Goal: Task Accomplishment & Management: Manage account settings

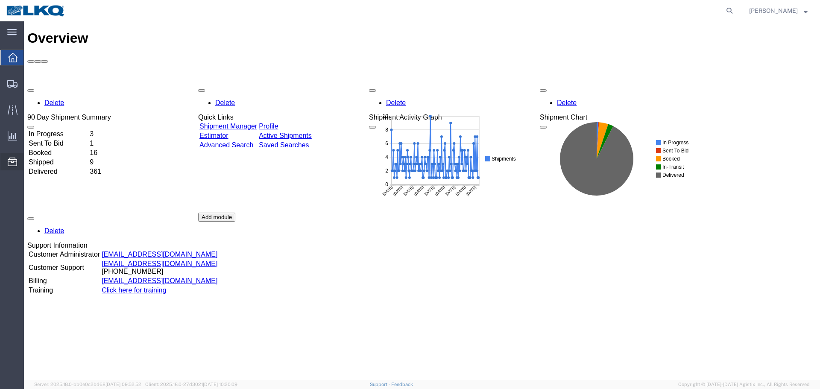
click at [0, 0] on span "Location Appointment" at bounding box center [0, 0] width 0 height 0
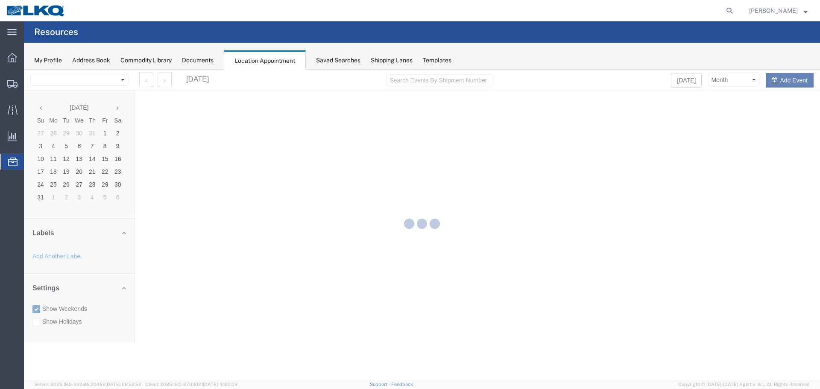
select select "28018"
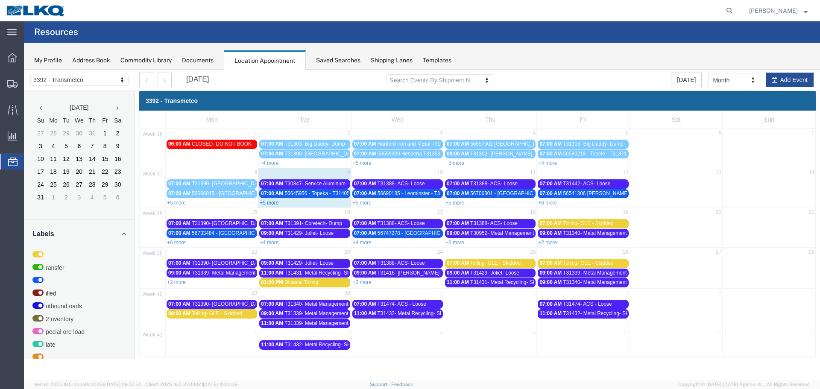
click at [267, 204] on link "+5 more" at bounding box center [269, 203] width 19 height 6
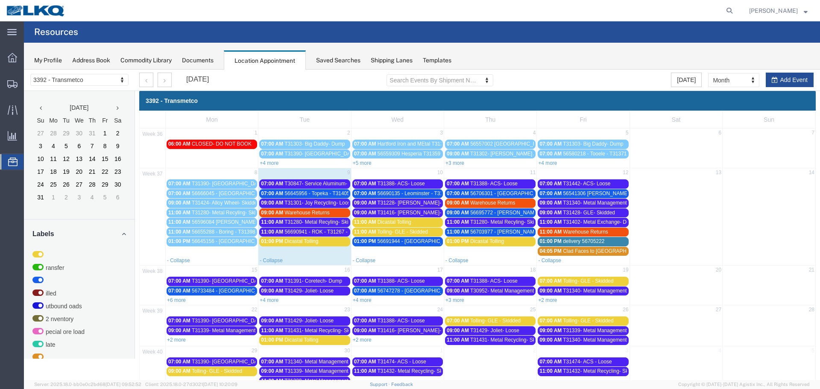
click at [327, 193] on span "56645956 - Topeka - T31405 - Palletized" at bounding box center [330, 194] width 91 height 6
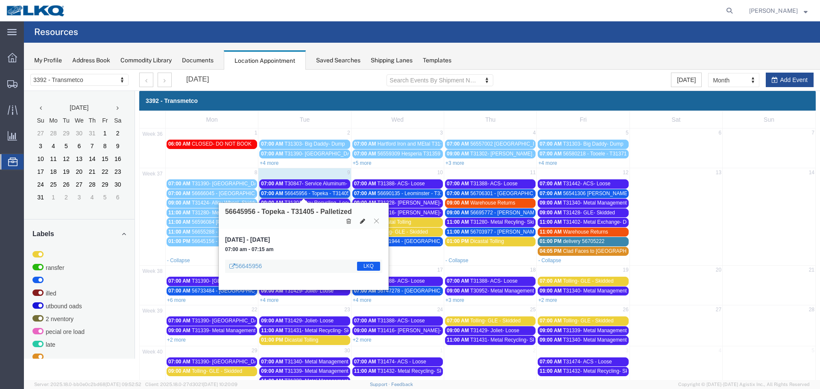
click at [364, 219] on icon at bounding box center [362, 221] width 5 height 6
select select "1"
select select "22"
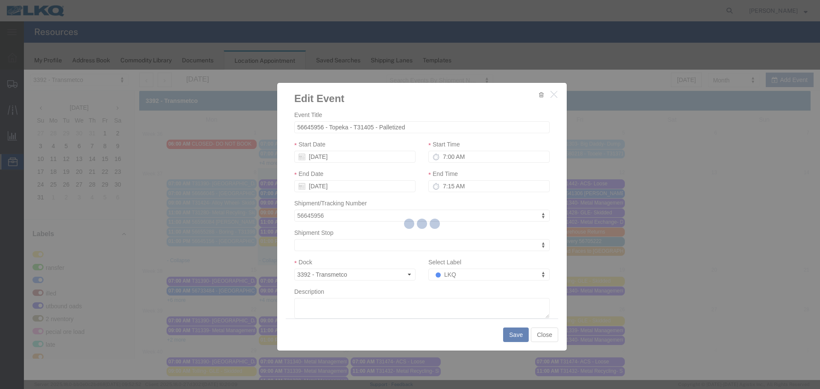
select select
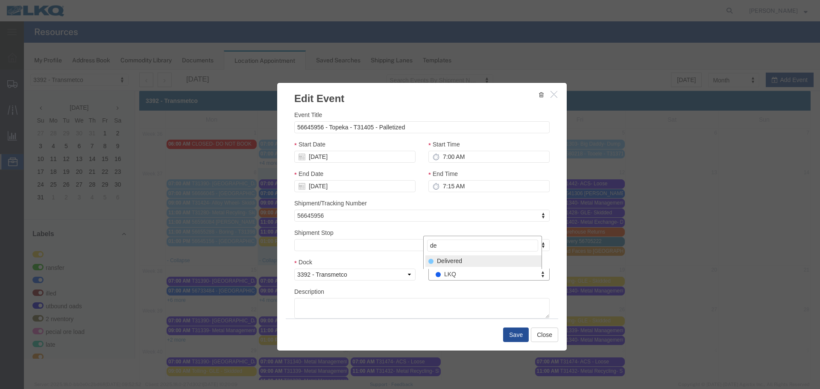
type input "de"
drag, startPoint x: 458, startPoint y: 260, endPoint x: 496, endPoint y: 299, distance: 54.1
select select "40"
click at [508, 331] on button "Save" at bounding box center [516, 335] width 26 height 15
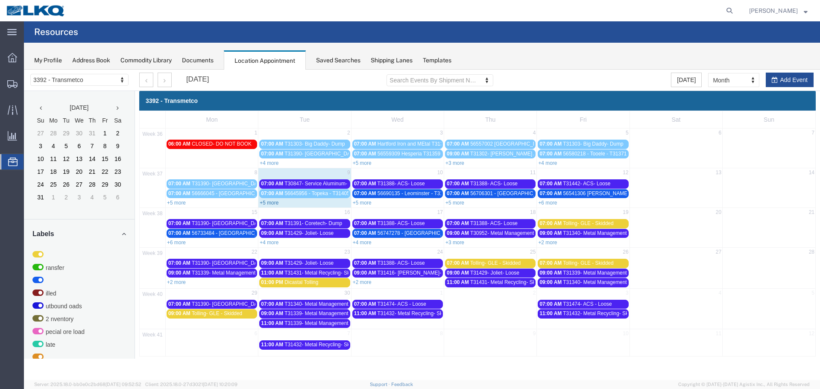
click at [277, 202] on link "+5 more" at bounding box center [269, 203] width 19 height 6
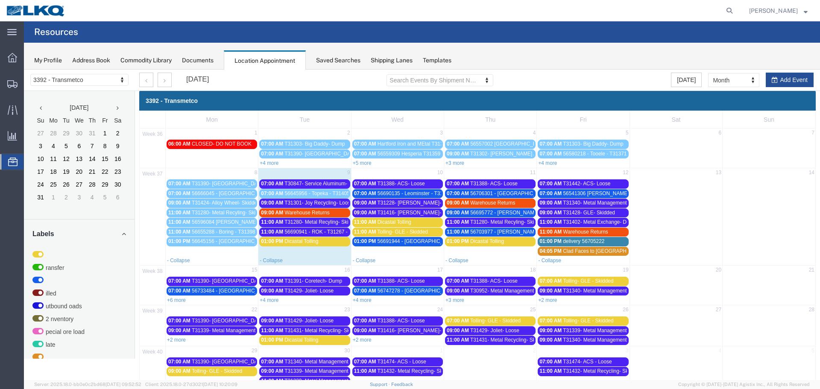
click at [314, 234] on span "56690941 - ROK - T31267 - Palletized" at bounding box center [328, 232] width 86 height 6
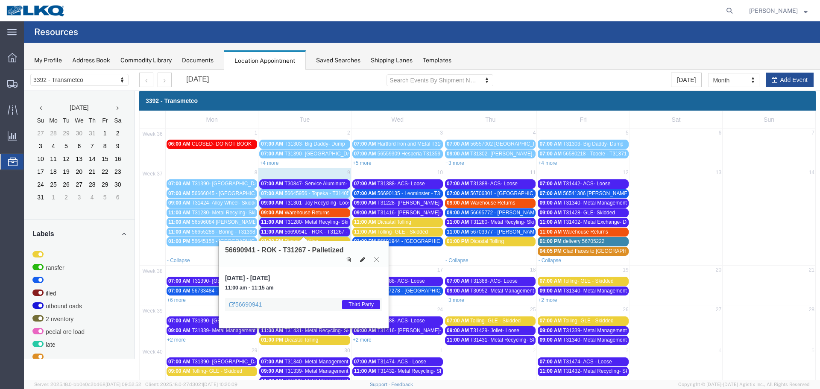
click at [360, 260] on icon at bounding box center [362, 260] width 5 height 6
select select "100"
select select "1"
select select "23"
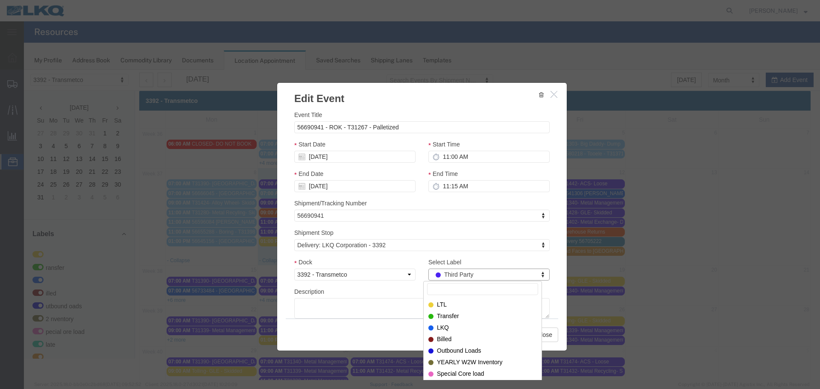
type input "e"
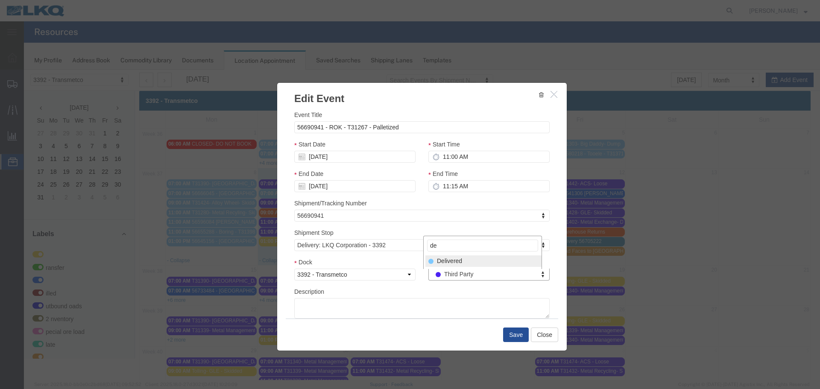
type input "de"
select select "40"
click at [503, 339] on button "Save" at bounding box center [516, 335] width 26 height 15
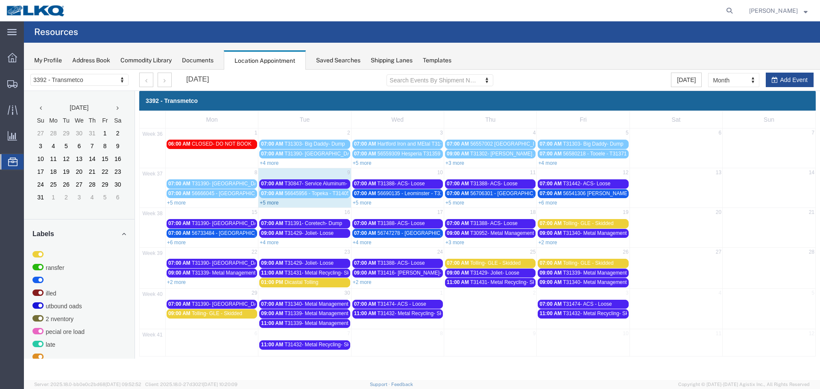
click at [273, 204] on link "+5 more" at bounding box center [269, 203] width 19 height 6
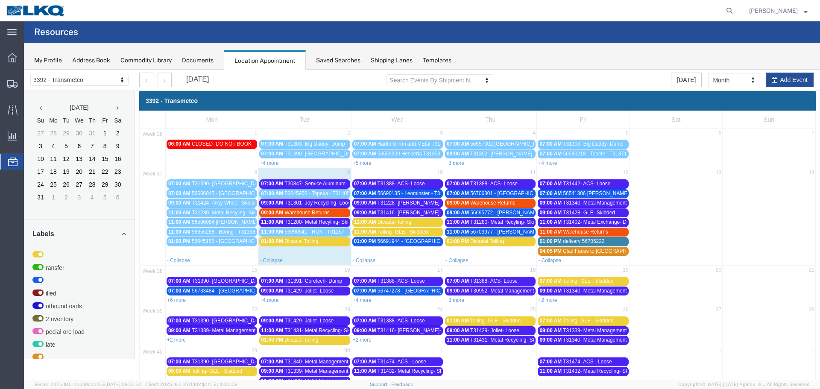
click at [297, 215] on span "Warehouse Returns" at bounding box center [307, 213] width 45 height 6
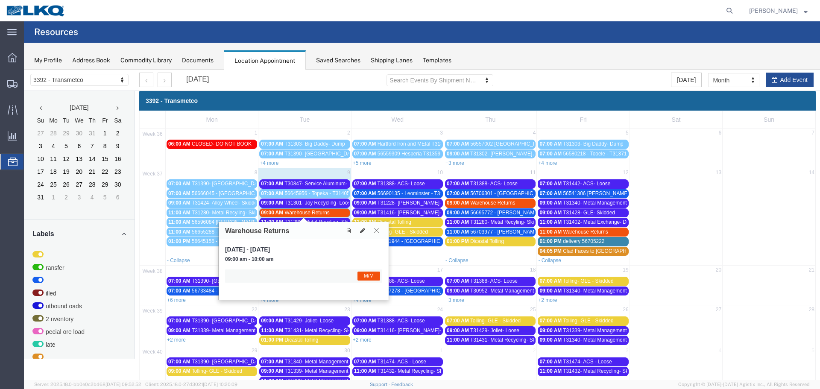
click at [375, 228] on icon at bounding box center [376, 230] width 5 height 5
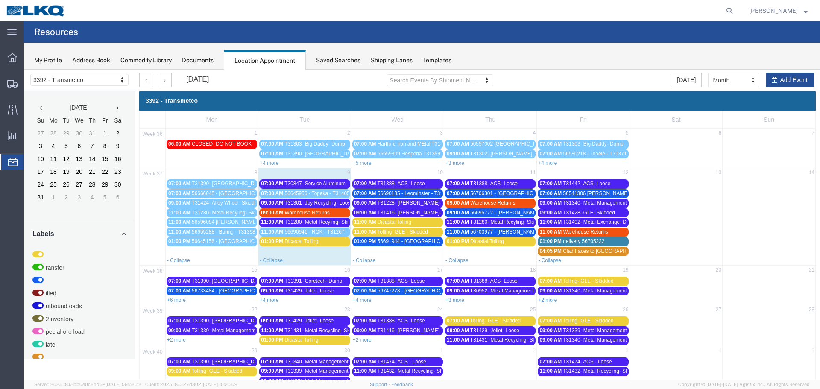
click at [323, 244] on div "01:00 PM Dicastal Tolling" at bounding box center [304, 241] width 87 height 6
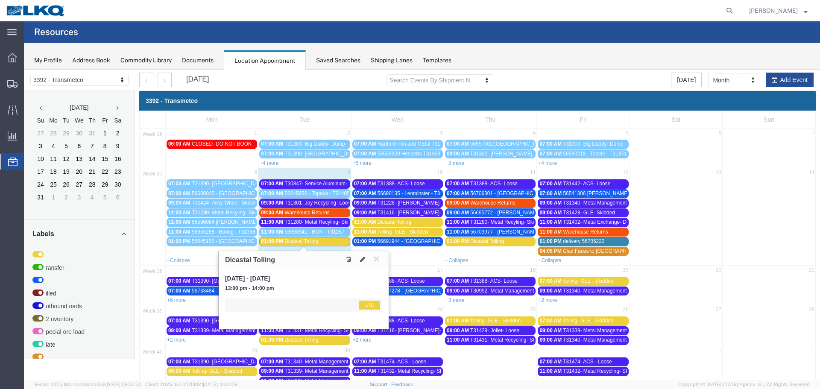
click at [376, 260] on icon at bounding box center [376, 258] width 5 height 5
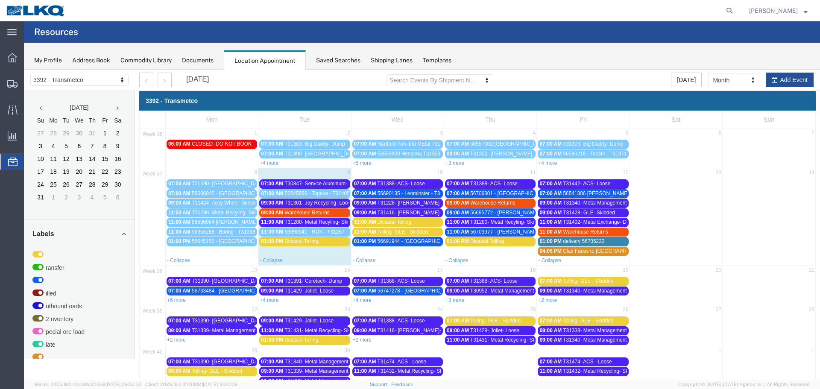
click at [402, 224] on span "Dicastal Tolling" at bounding box center [395, 222] width 34 height 6
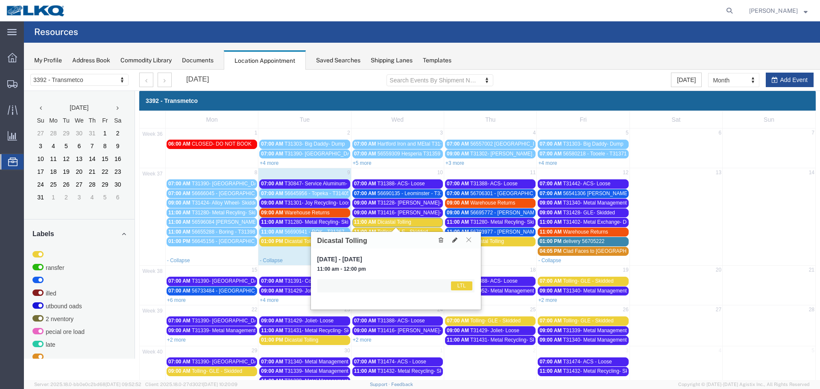
click at [468, 240] on icon at bounding box center [468, 239] width 5 height 5
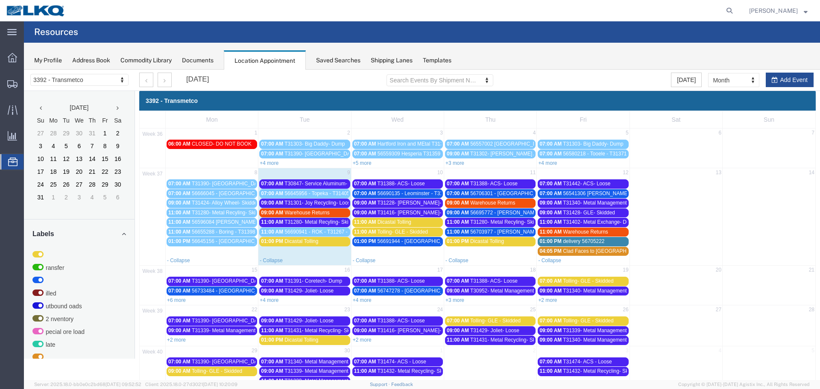
click at [486, 245] on div "01:00 PM Dicastal Tolling" at bounding box center [490, 241] width 87 height 6
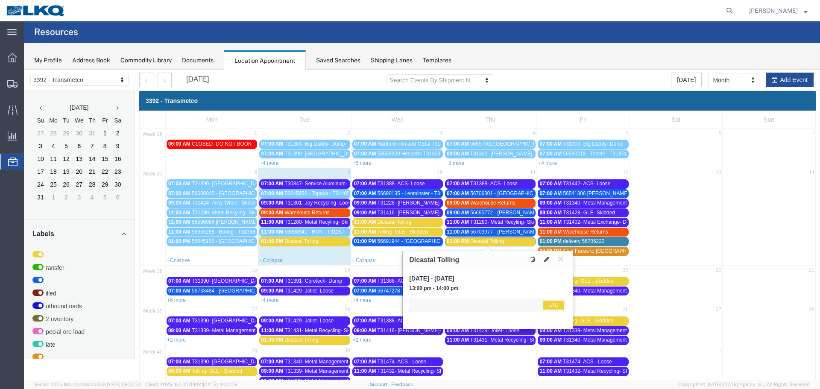
click at [313, 246] on link "01:00 PM Dicastal Tolling" at bounding box center [304, 241] width 91 height 9
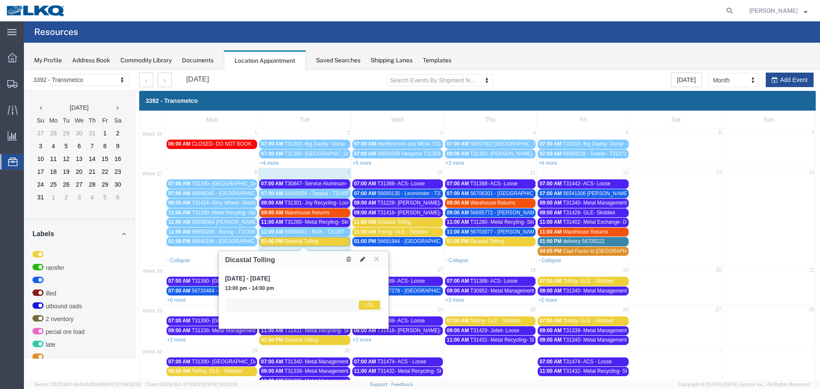
click at [417, 231] on span "Tolling- GLE - Skidded" at bounding box center [403, 232] width 50 height 6
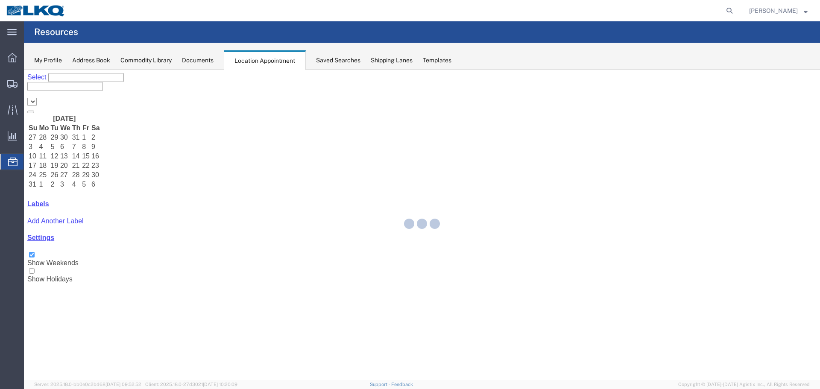
select select "28018"
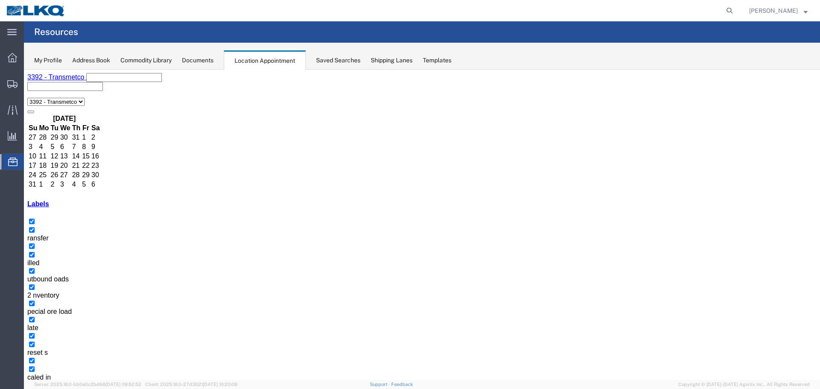
select select "1"
select select "23"
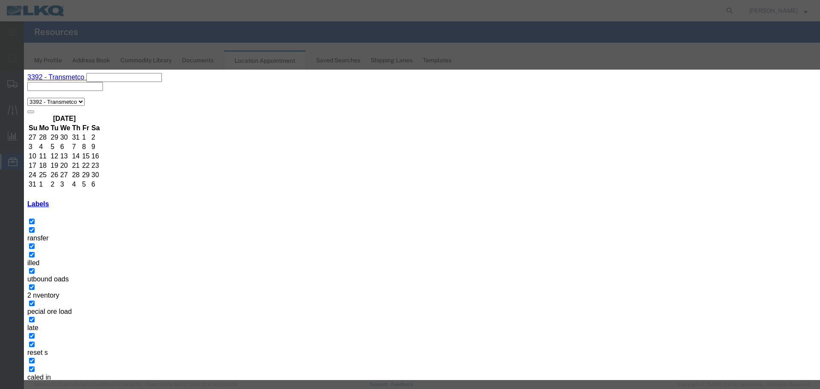
type input "de"
select select "40"
